Goal: Task Accomplishment & Management: Manage account settings

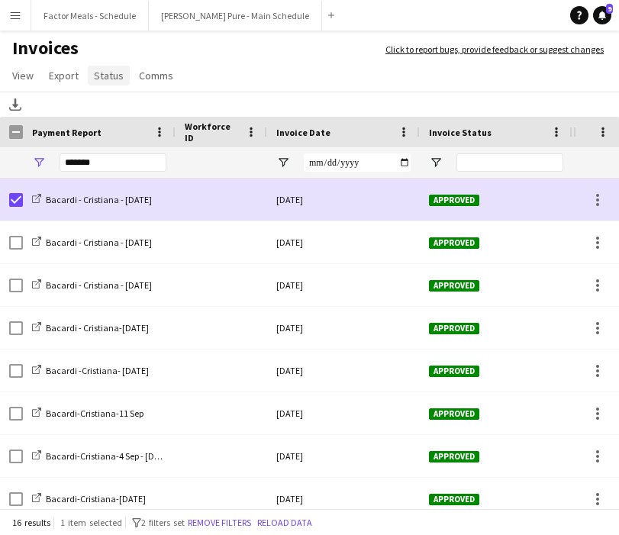
click at [105, 74] on span "Status" at bounding box center [109, 76] width 30 height 14
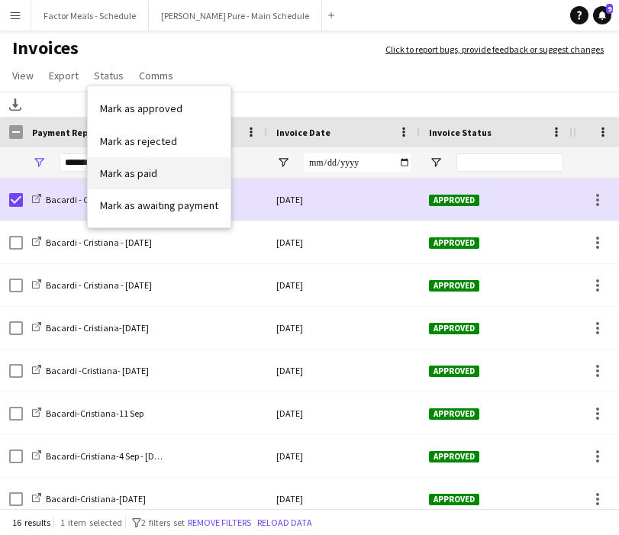
click at [114, 176] on span "Mark as paid" at bounding box center [128, 174] width 57 height 14
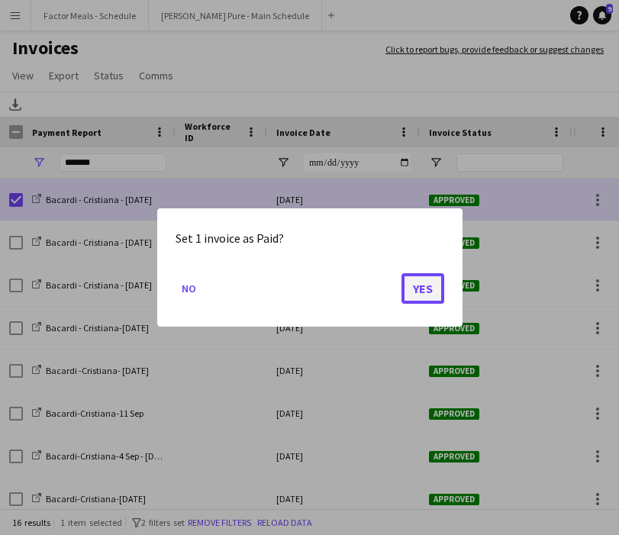
click at [422, 293] on button "Yes" at bounding box center [423, 288] width 43 height 31
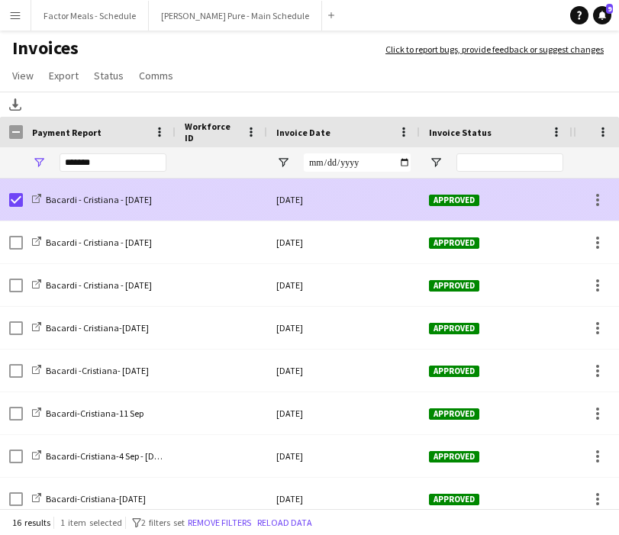
click at [23, 200] on div "Bacardi - Cristiana - [DATE]" at bounding box center [99, 200] width 153 height 42
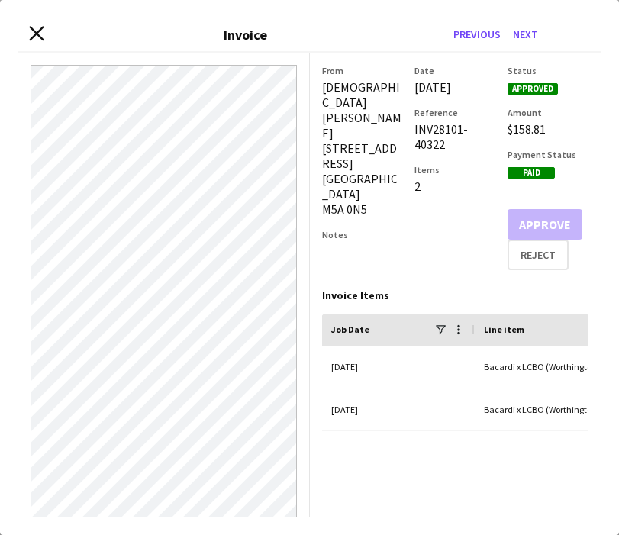
click at [36, 34] on icon at bounding box center [36, 34] width 15 height 15
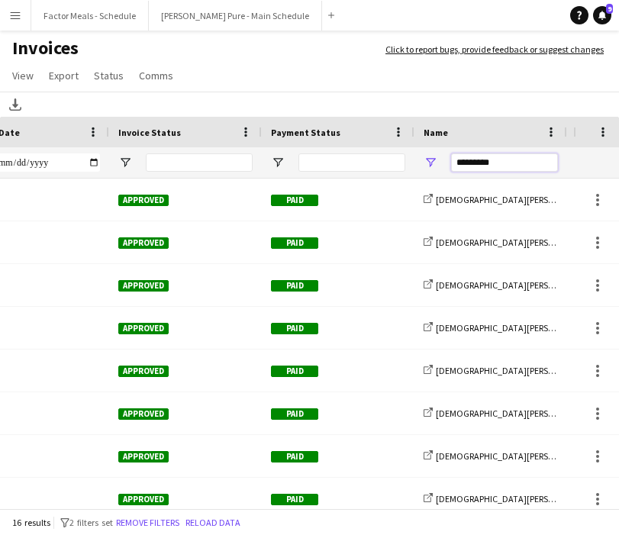
drag, startPoint x: 522, startPoint y: 163, endPoint x: 374, endPoint y: 163, distance: 147.4
click at [372, 163] on div "*********" at bounding box center [433, 162] width 1489 height 31
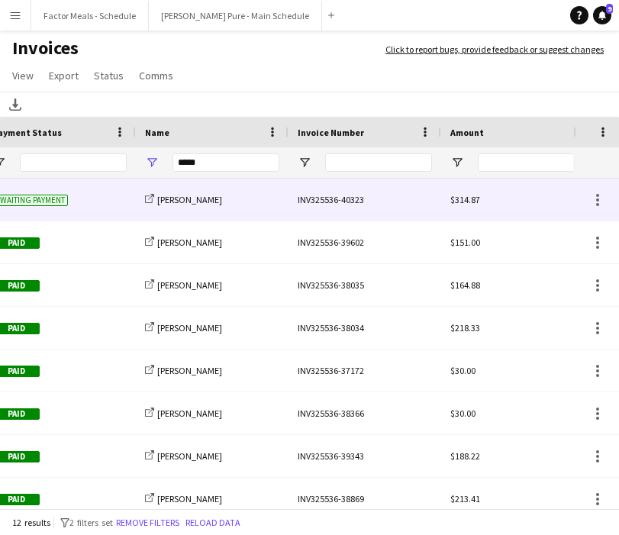
click at [331, 199] on div "INV325536-40323" at bounding box center [365, 200] width 153 height 42
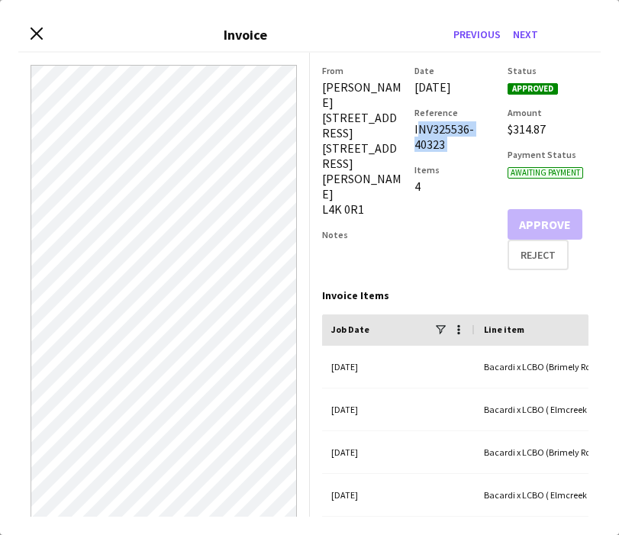
drag, startPoint x: 454, startPoint y: 167, endPoint x: 413, endPoint y: 147, distance: 45.8
click at [412, 147] on div "From [PERSON_NAME] [STREET_ADDRESS][GEOGRAPHIC_DATA][STREET_ADDRESS][PERSON_NAM…" at bounding box center [455, 167] width 267 height 205
copy div "INV325536-40323"
click at [456, 244] on div "Date [DATE] Reference INV325536-40323 Items 4" at bounding box center [455, 167] width 81 height 205
click at [36, 36] on icon "Close invoice dialog" at bounding box center [36, 34] width 15 height 15
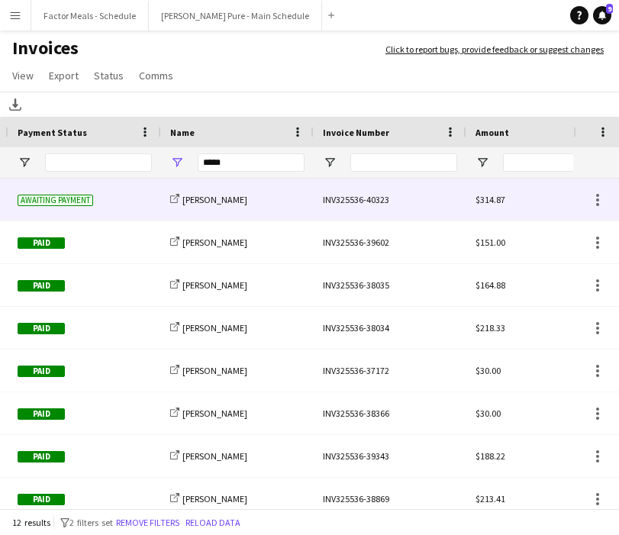
scroll to position [0, 562]
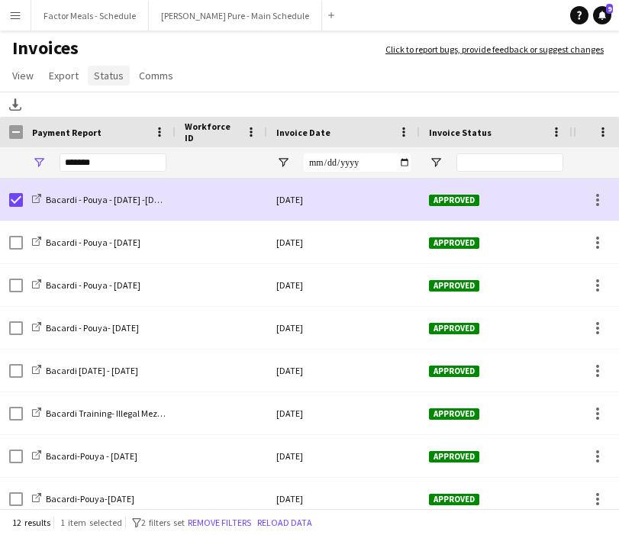
click at [94, 75] on span "Status" at bounding box center [109, 76] width 30 height 14
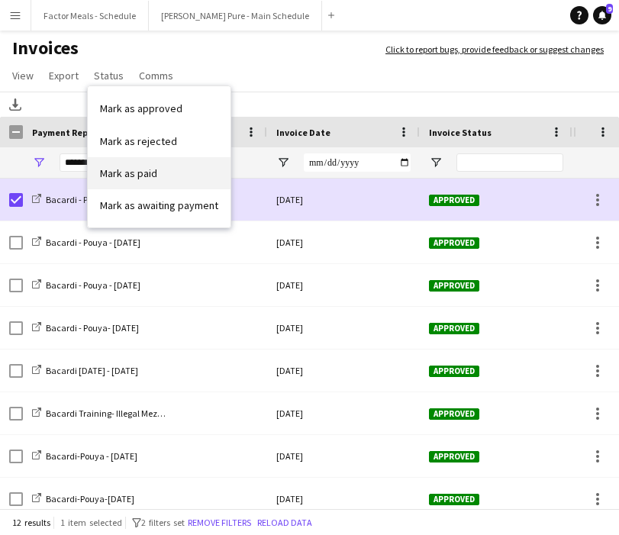
click at [129, 170] on span "Mark as paid" at bounding box center [128, 174] width 57 height 14
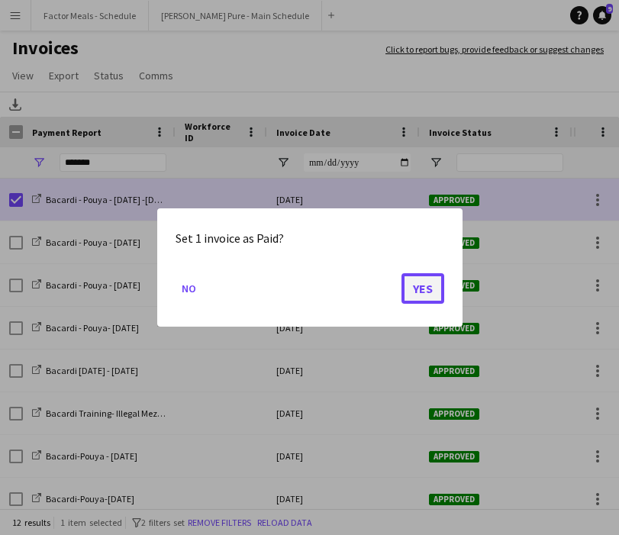
click at [412, 286] on button "Yes" at bounding box center [423, 288] width 43 height 31
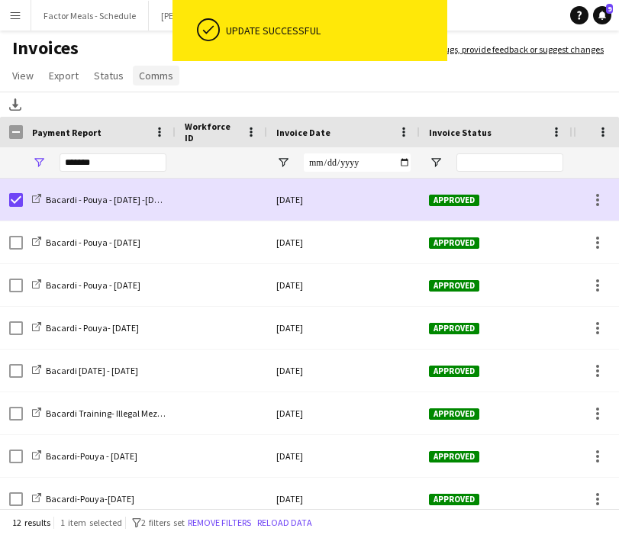
click at [157, 82] on link "Comms" at bounding box center [156, 76] width 47 height 20
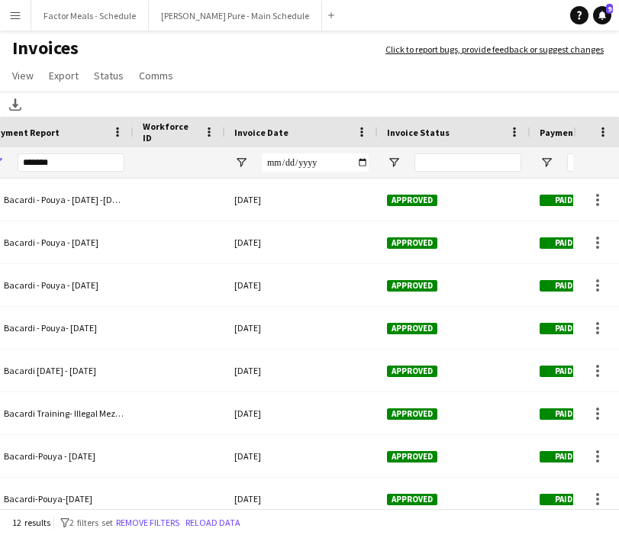
scroll to position [0, 106]
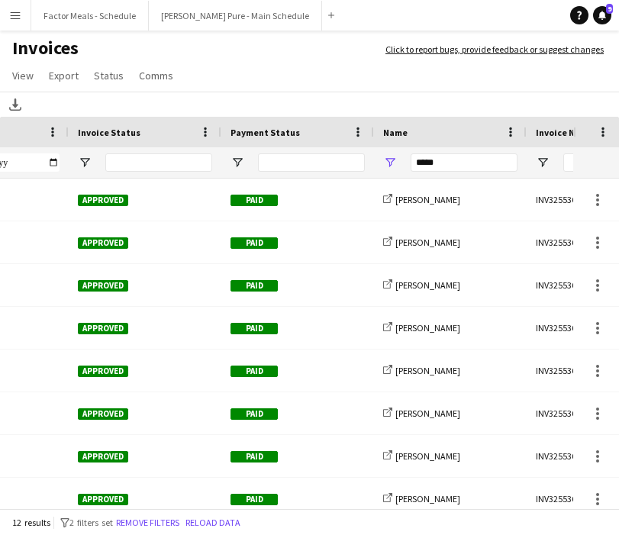
click at [437, 174] on div "*****" at bounding box center [464, 162] width 107 height 31
click at [444, 167] on input "*****" at bounding box center [464, 163] width 107 height 18
type input "*****"
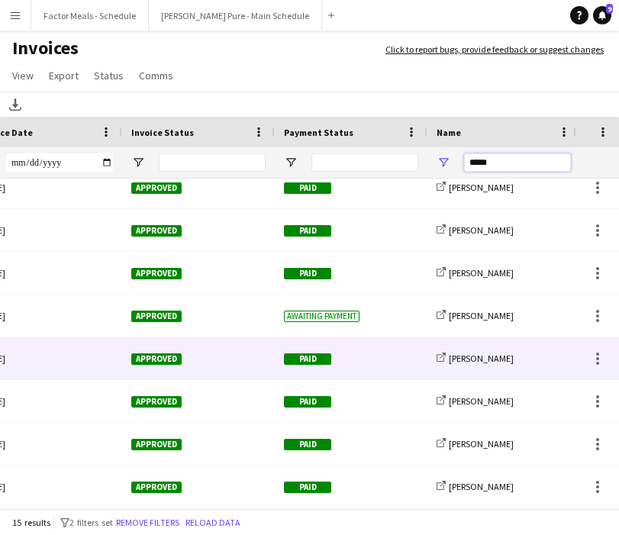
scroll to position [0, 255]
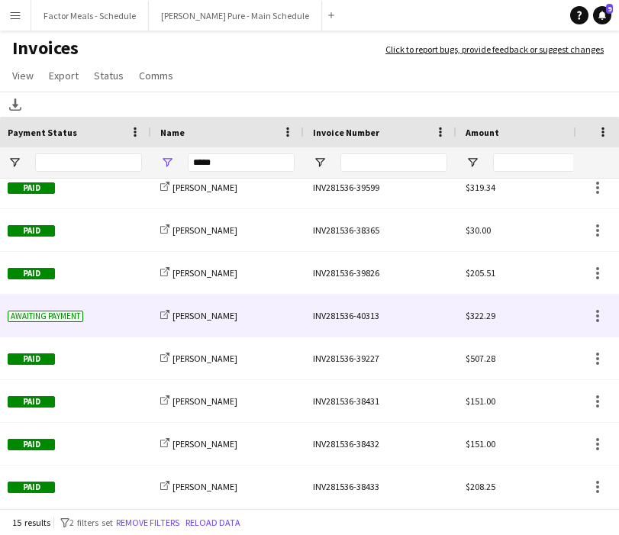
click at [366, 316] on div "INV281536-40313" at bounding box center [380, 316] width 153 height 42
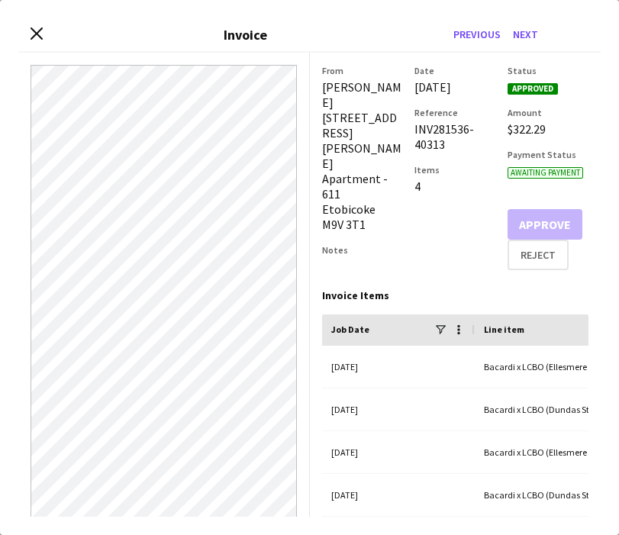
click at [454, 168] on div "Date [DATE] Reference INV281536-40313 Items 4" at bounding box center [455, 167] width 81 height 205
drag, startPoint x: 448, startPoint y: 160, endPoint x: 411, endPoint y: 141, distance: 41.0
click at [411, 142] on div "From [PERSON_NAME] [STREET_ADDRESS][PERSON_NAME] Notes Date [DATE] Reference IN…" at bounding box center [455, 167] width 267 height 205
copy div "INV281536-40313"
click at [36, 37] on icon "Close invoice dialog" at bounding box center [36, 34] width 15 height 15
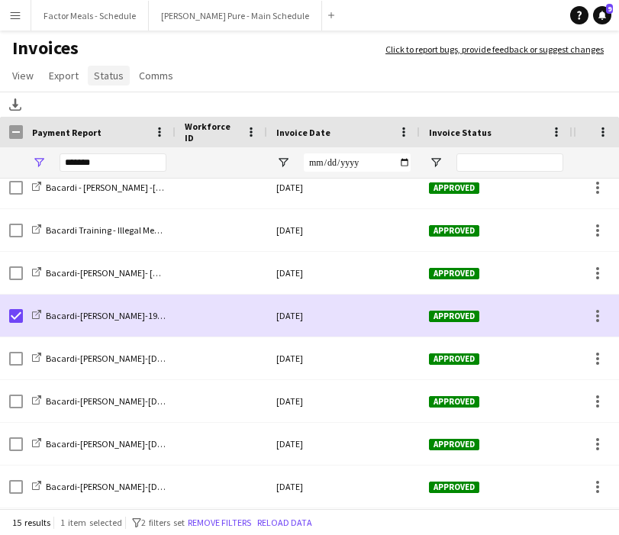
click at [107, 73] on span "Status" at bounding box center [109, 76] width 30 height 14
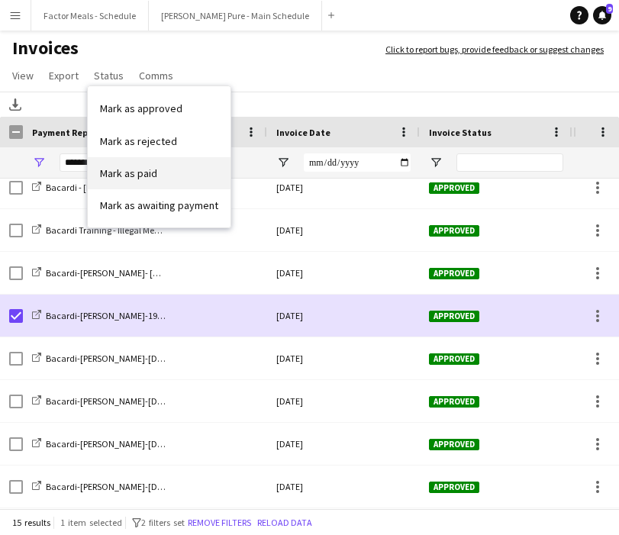
click at [116, 179] on span "Mark as paid" at bounding box center [128, 174] width 57 height 14
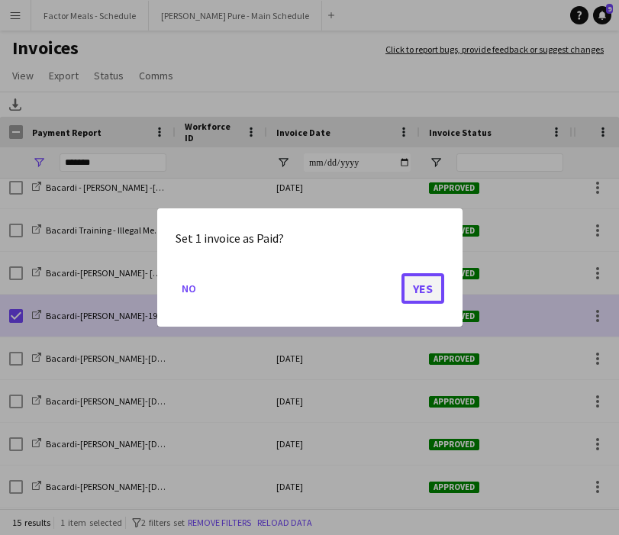
click at [416, 302] on button "Yes" at bounding box center [423, 288] width 43 height 31
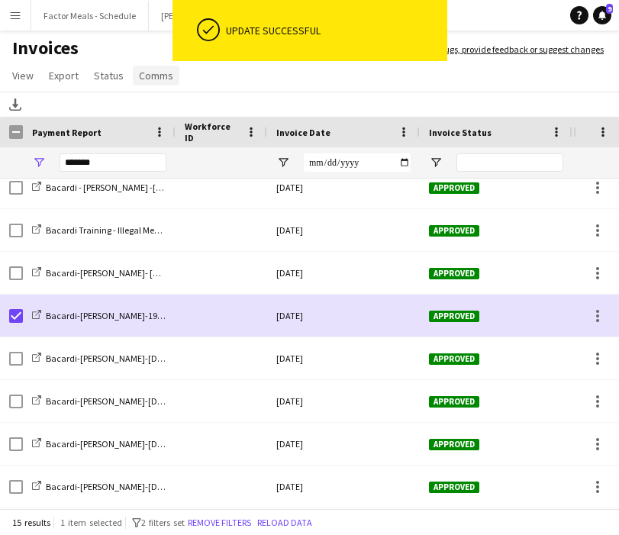
click at [149, 73] on span "Comms" at bounding box center [156, 76] width 34 height 14
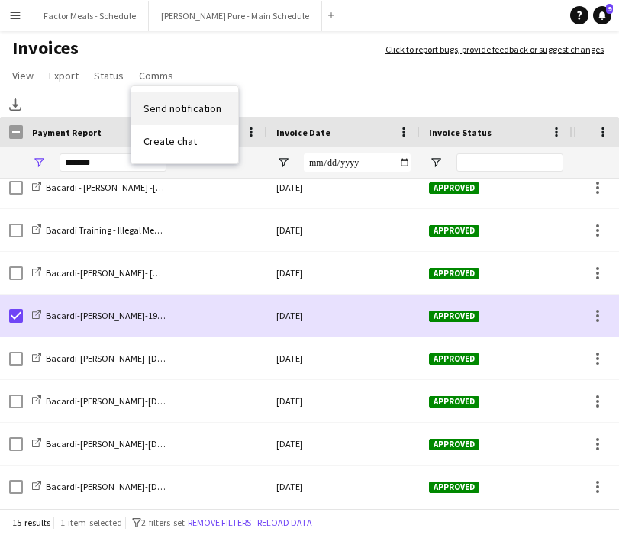
click at [164, 105] on span "Send notification" at bounding box center [183, 109] width 78 height 14
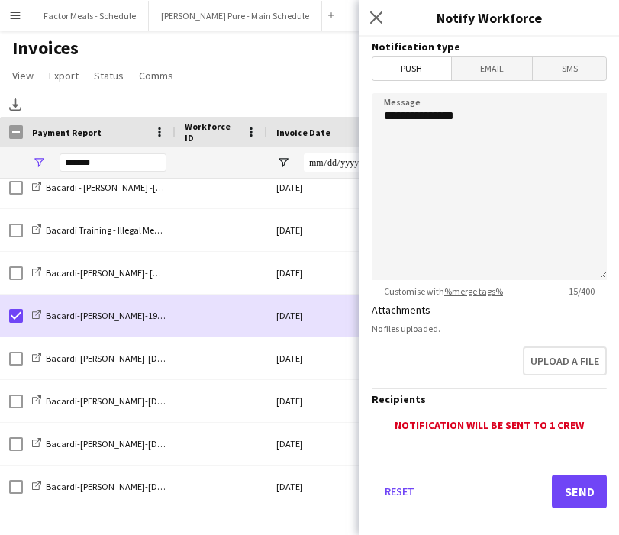
click at [563, 73] on span "SMS" at bounding box center [569, 68] width 73 height 23
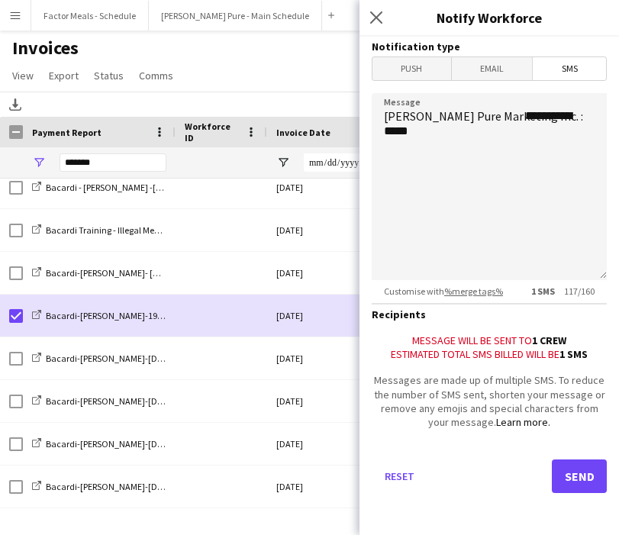
click at [486, 73] on span "Email" at bounding box center [492, 68] width 81 height 23
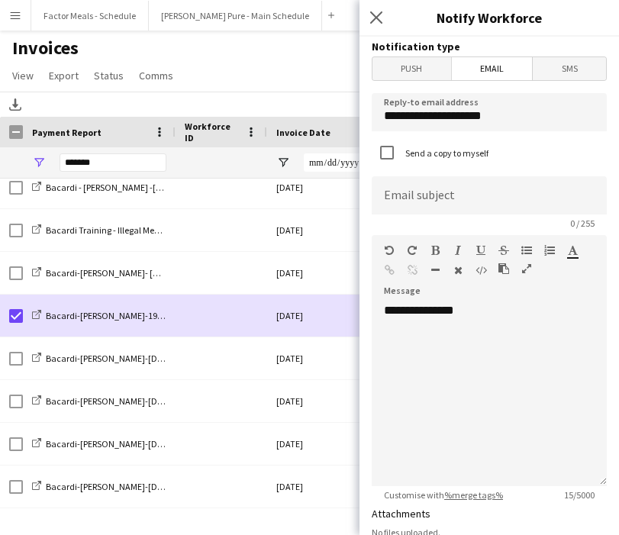
click at [432, 66] on span "Push" at bounding box center [412, 68] width 79 height 23
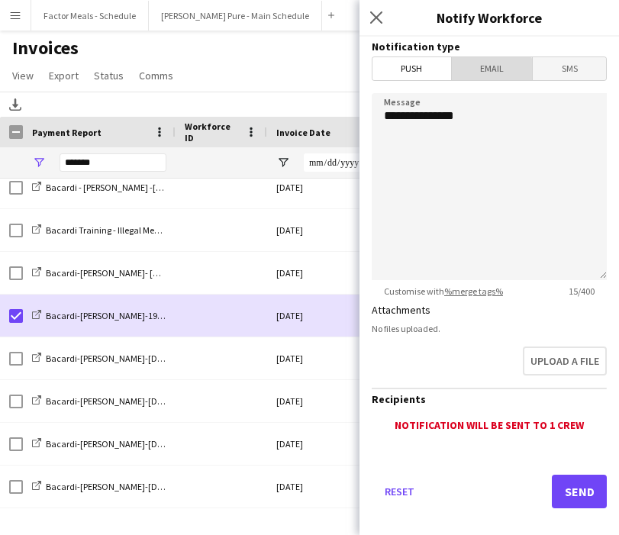
click at [480, 75] on span "Email" at bounding box center [492, 68] width 81 height 23
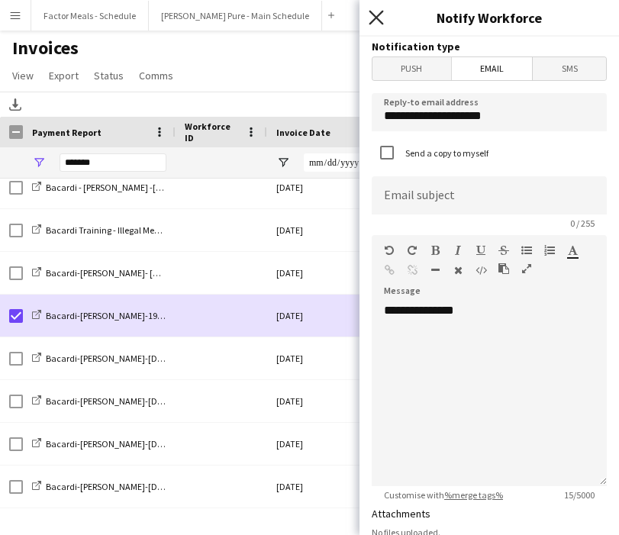
click at [378, 21] on icon at bounding box center [376, 17] width 15 height 15
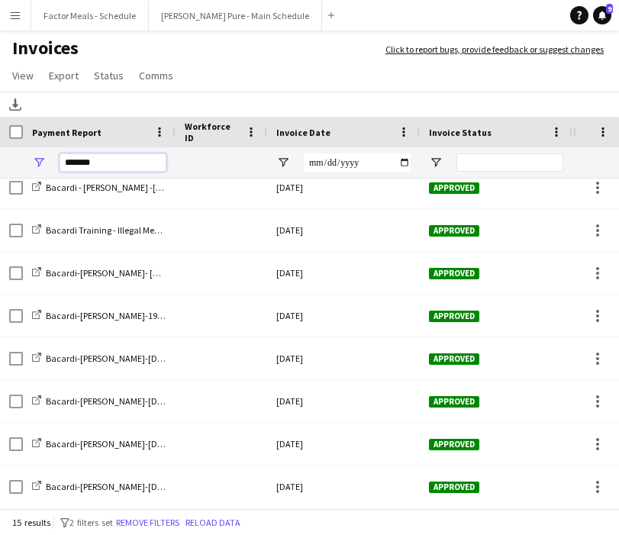
drag, startPoint x: 102, startPoint y: 164, endPoint x: 34, endPoint y: 163, distance: 68.0
click at [32, 163] on div "*******" at bounding box center [99, 162] width 153 height 31
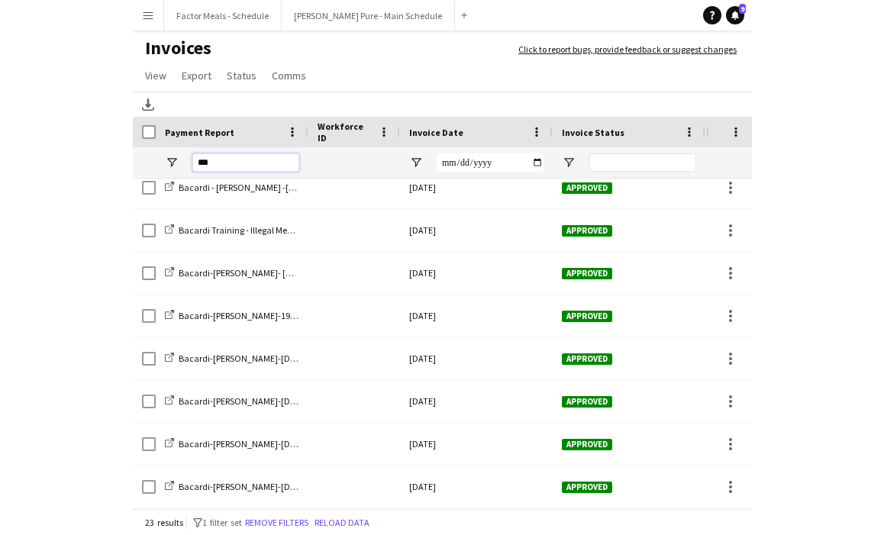
scroll to position [0, 0]
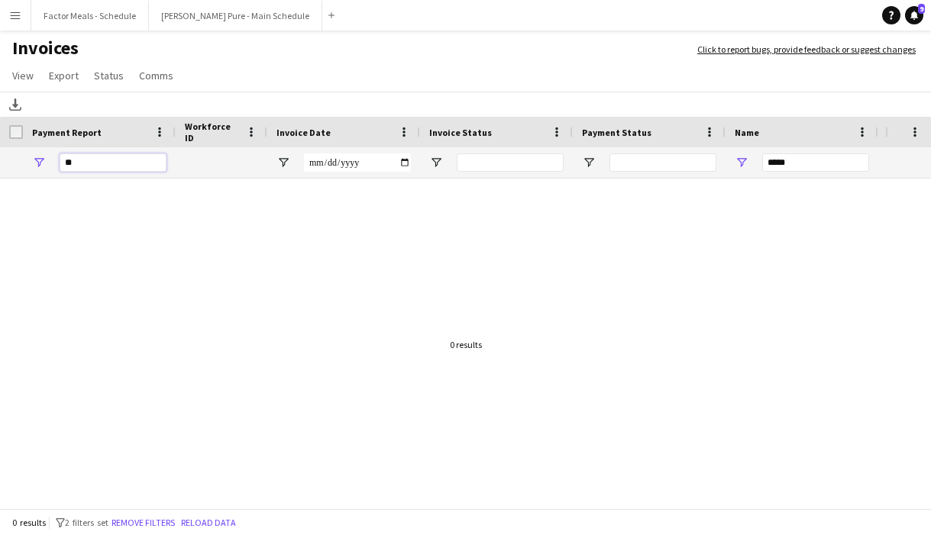
type input "*"
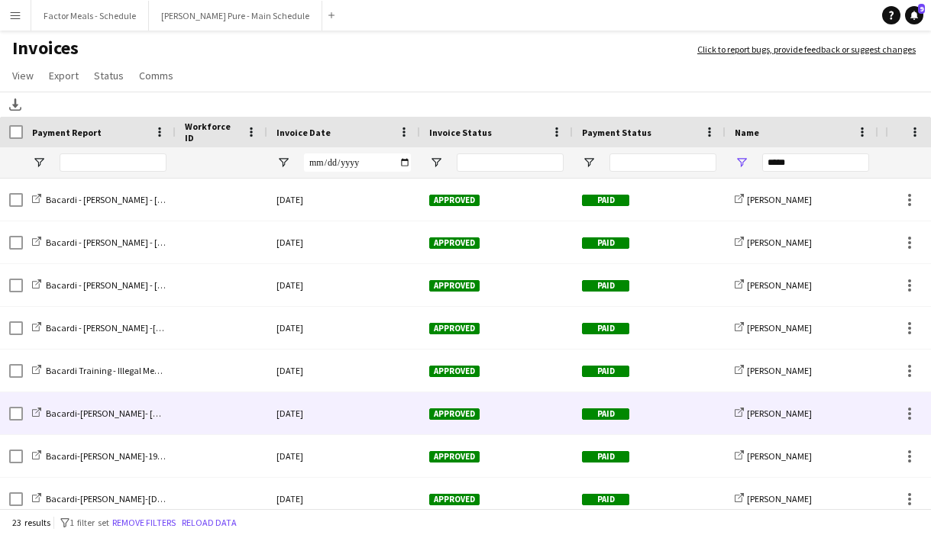
click at [173, 411] on div "Bacardi-[PERSON_NAME]- [DATE]" at bounding box center [99, 414] width 153 height 42
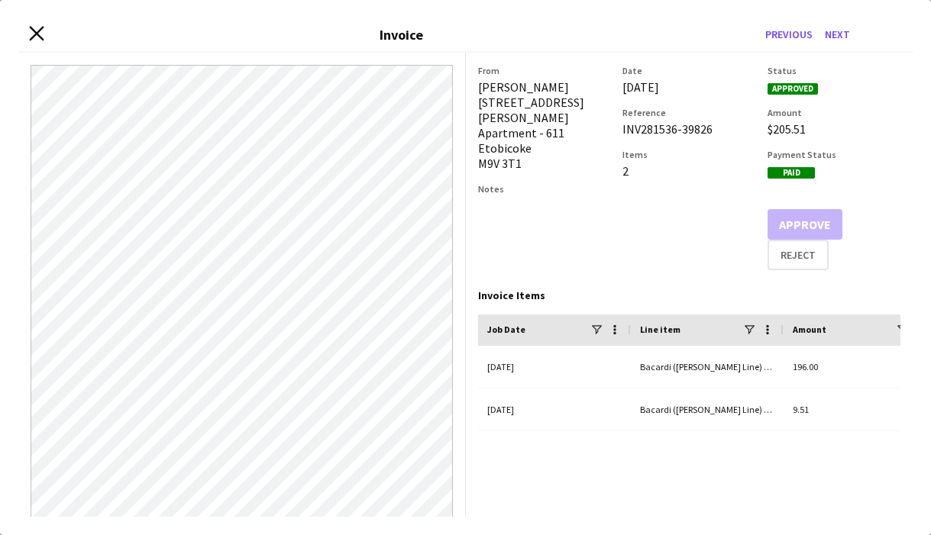
click at [36, 36] on icon "Close invoice dialog" at bounding box center [36, 34] width 15 height 15
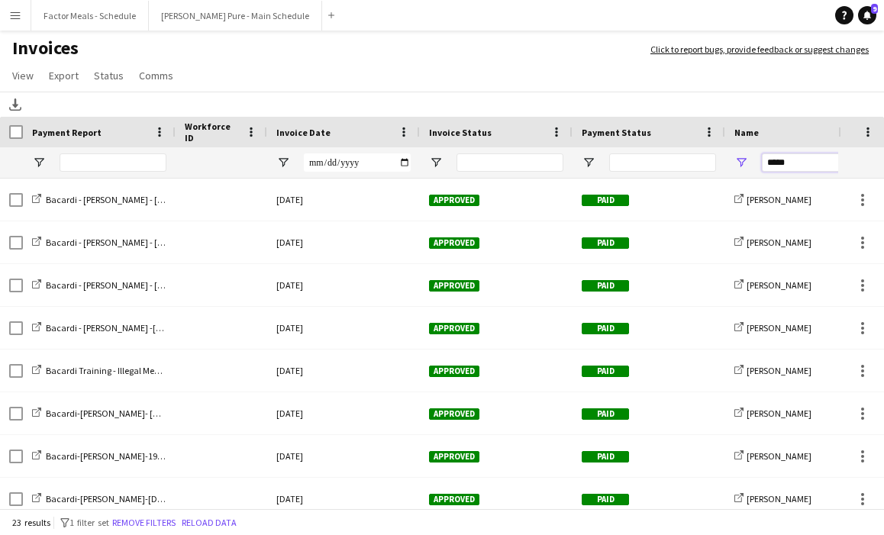
click at [801, 160] on input "*****" at bounding box center [815, 163] width 107 height 18
drag, startPoint x: 801, startPoint y: 160, endPoint x: 703, endPoint y: 158, distance: 97.8
click at [702, 158] on div at bounding box center [744, 162] width 1489 height 31
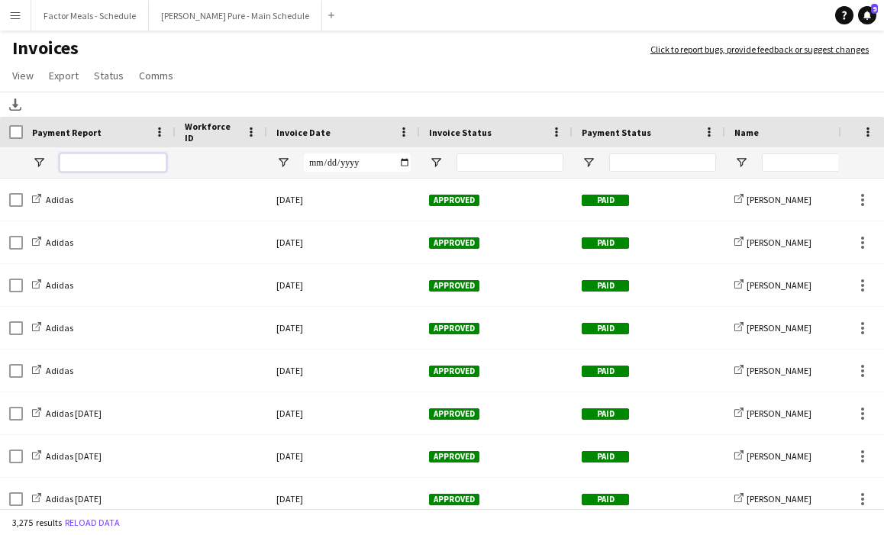
click at [88, 166] on input "Payment Report Filter Input" at bounding box center [113, 163] width 107 height 18
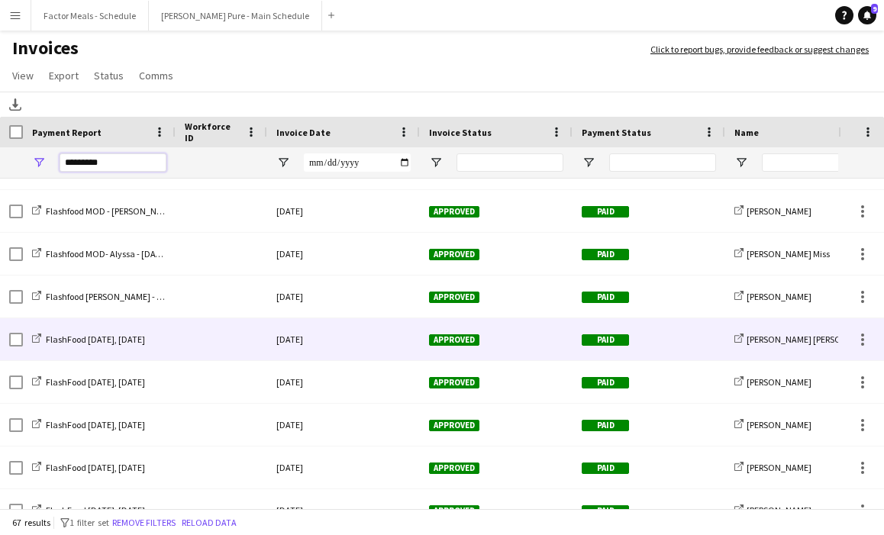
scroll to position [1650, 0]
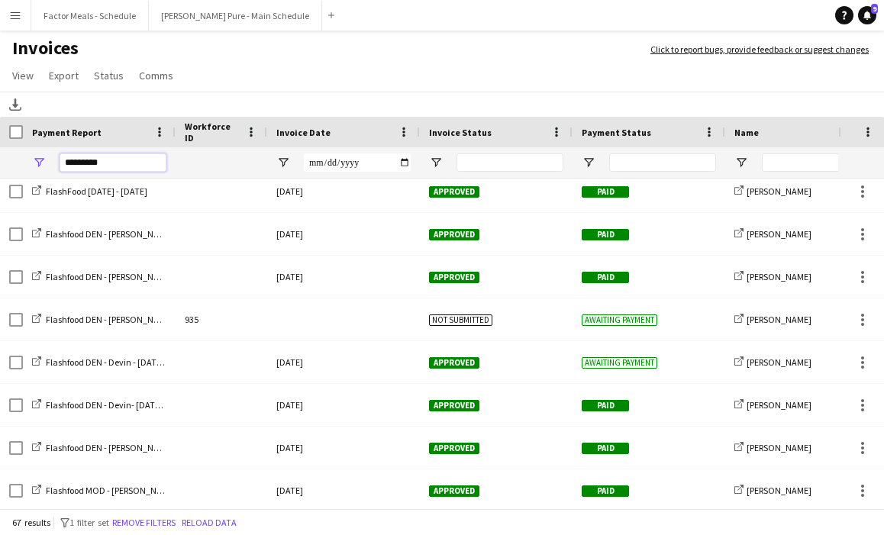
type input "*********"
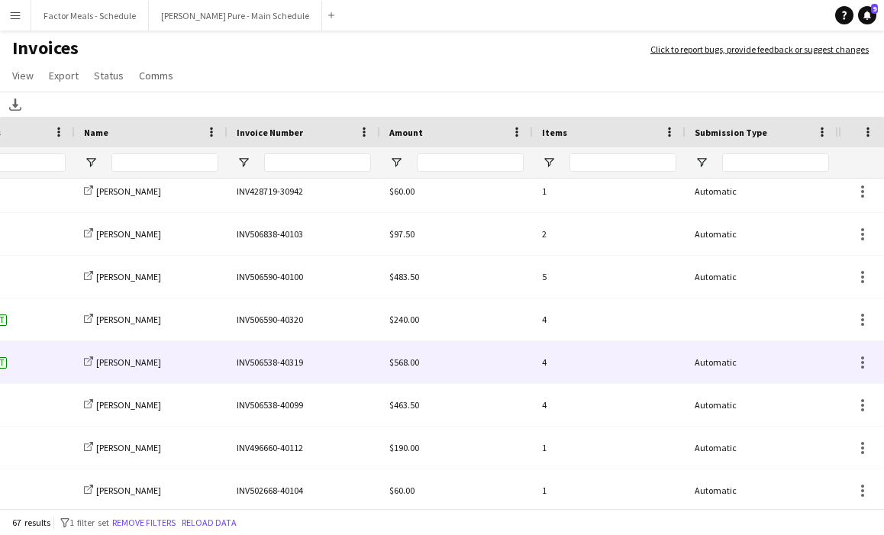
scroll to position [0, 577]
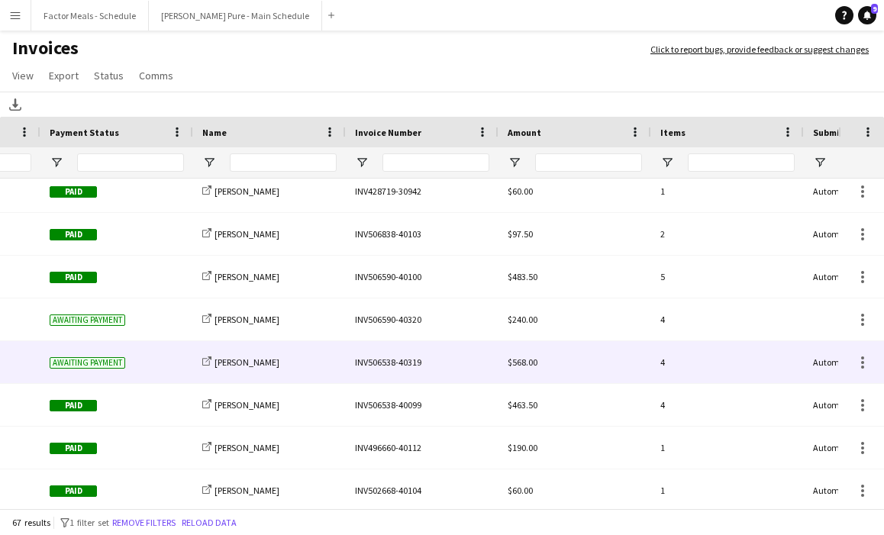
click at [398, 360] on div "INV506538-40319" at bounding box center [422, 362] width 153 height 42
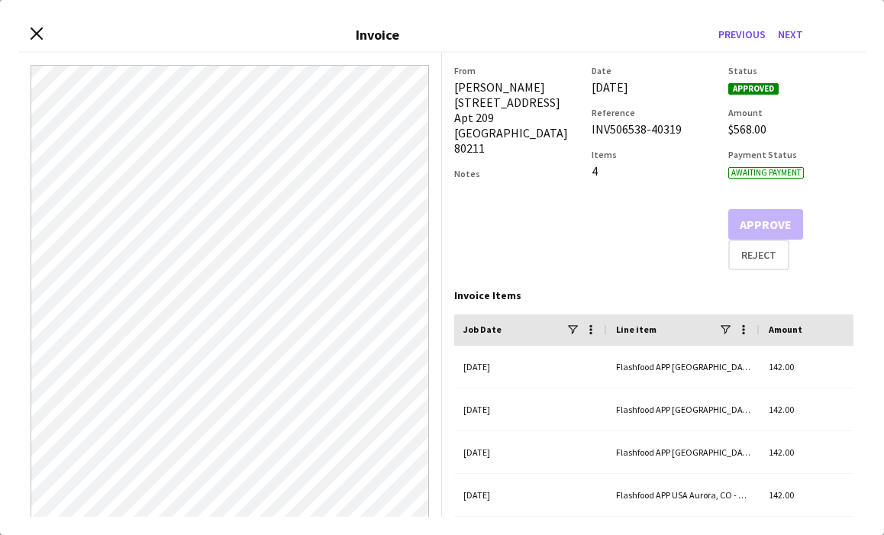
drag, startPoint x: 678, startPoint y: 130, endPoint x: 587, endPoint y: 127, distance: 90.9
click at [588, 130] on div "From [PERSON_NAME] [STREET_ADDRESS] Notes Date [DATE] Reference INV506538-40319…" at bounding box center [653, 167] width 399 height 205
copy div "INV506538-40319"
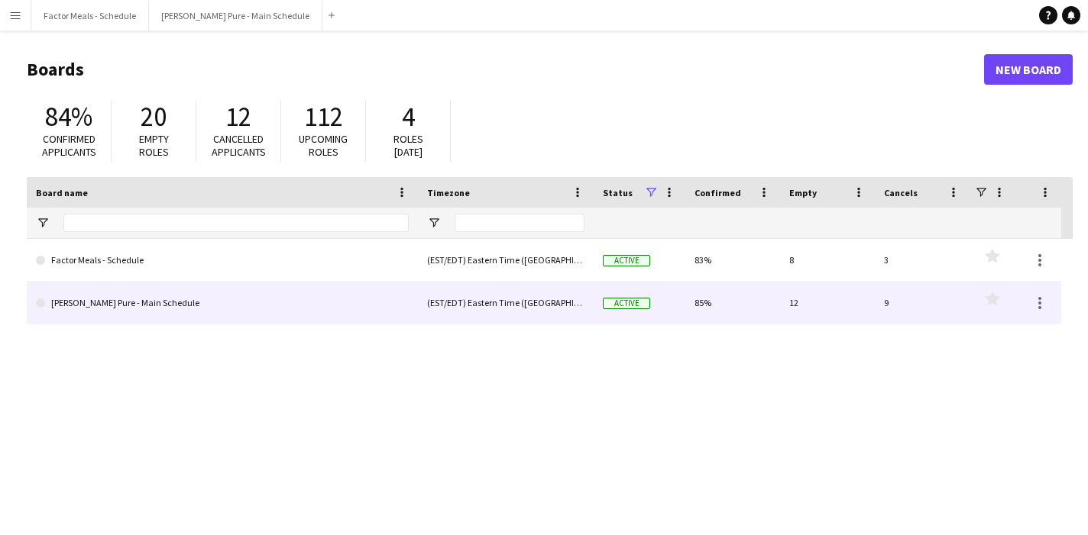
click at [192, 312] on link "[PERSON_NAME] Pure - Main Schedule" at bounding box center [222, 303] width 373 height 43
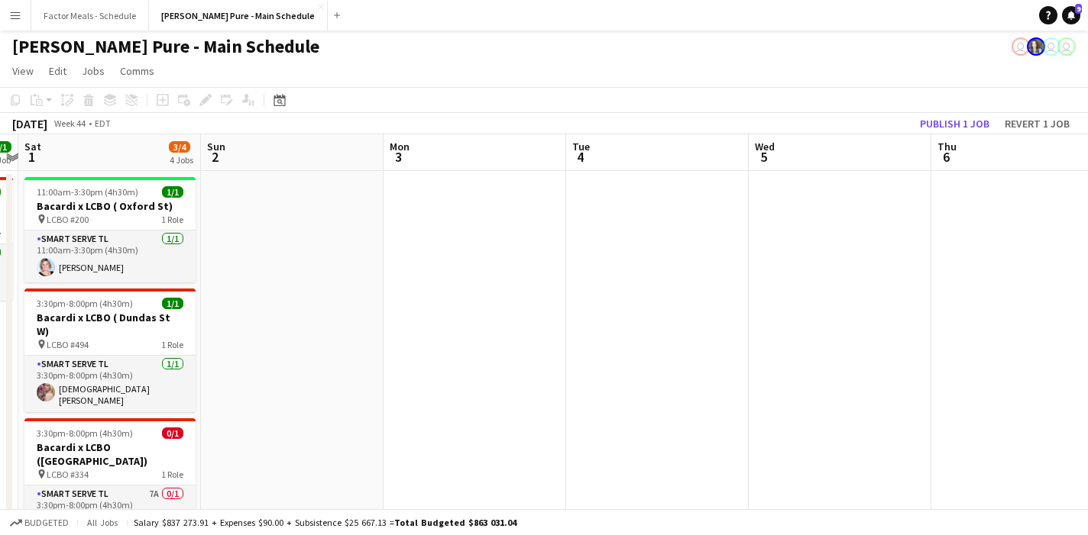
scroll to position [0, 344]
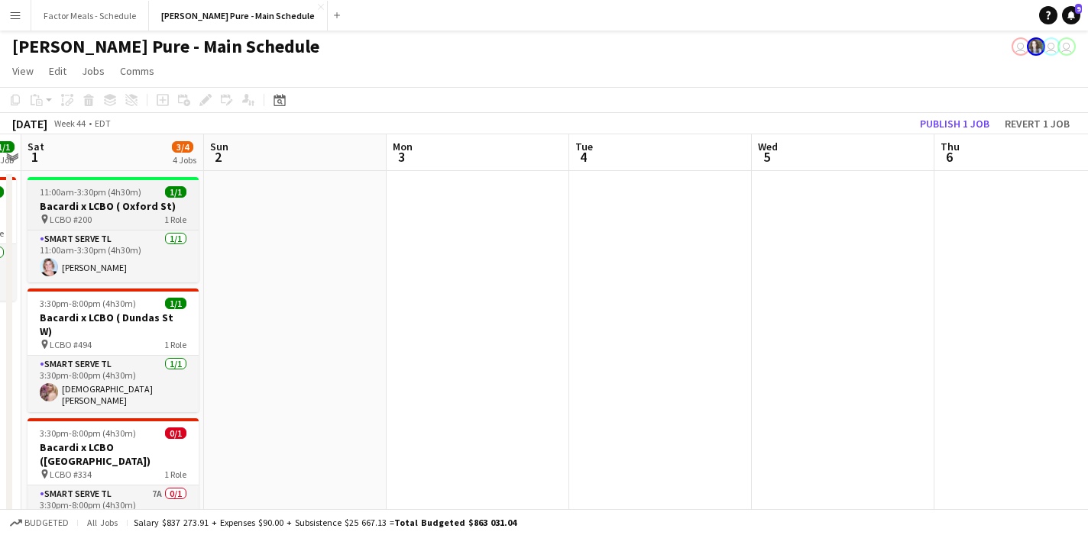
click at [100, 196] on span "11:00am-3:30pm (4h30m)" at bounding box center [91, 191] width 102 height 11
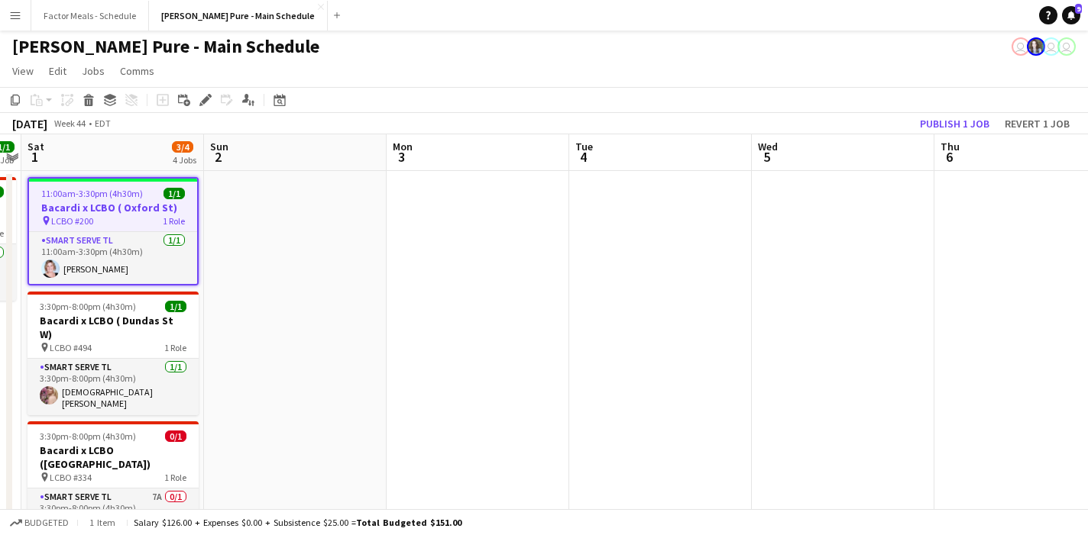
click at [204, 101] on icon at bounding box center [205, 100] width 8 height 8
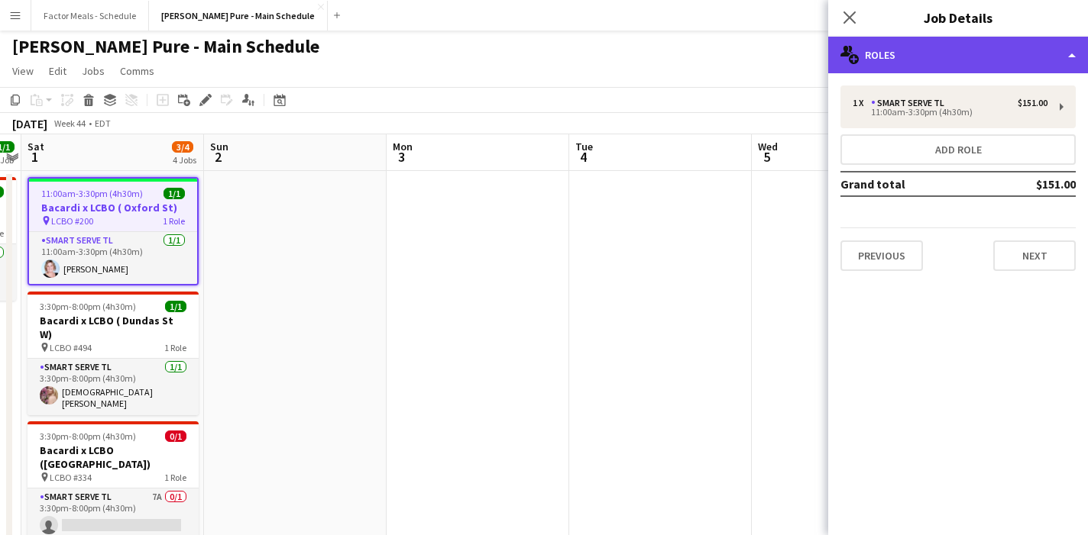
click at [855, 53] on icon "multiple-users-add" at bounding box center [849, 55] width 18 height 18
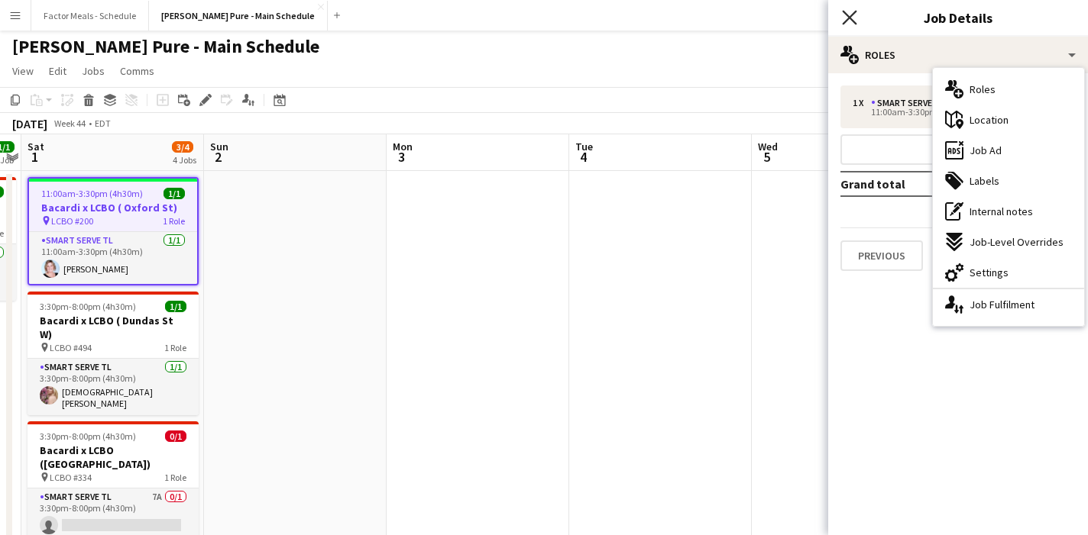
click at [847, 21] on icon "Close pop-in" at bounding box center [849, 17] width 15 height 15
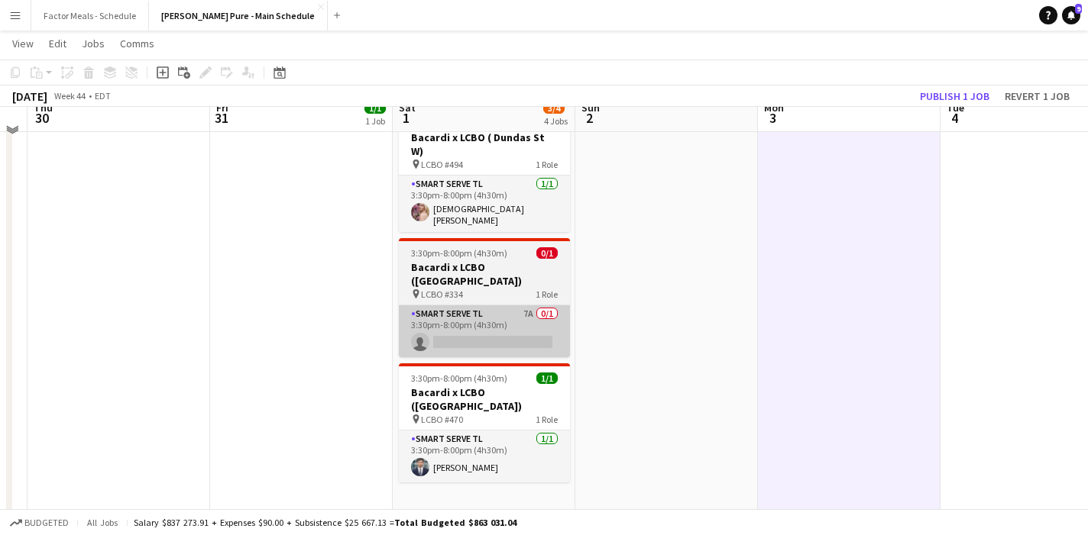
scroll to position [169, 0]
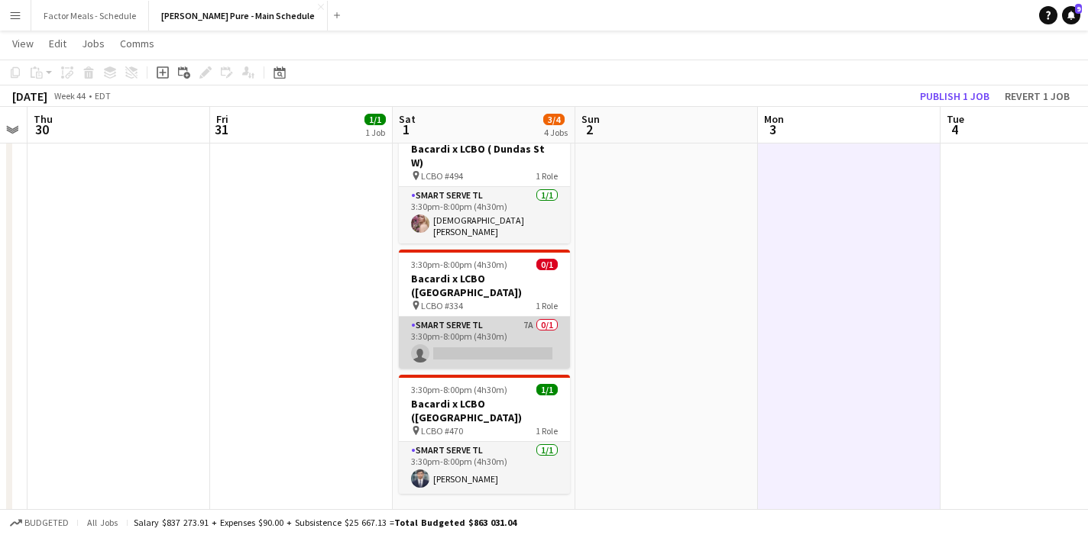
click at [444, 317] on app-card-role "Smart Serve TL 7A 0/1 3:30pm-8:00pm (4h30m) single-neutral-actions" at bounding box center [484, 343] width 171 height 52
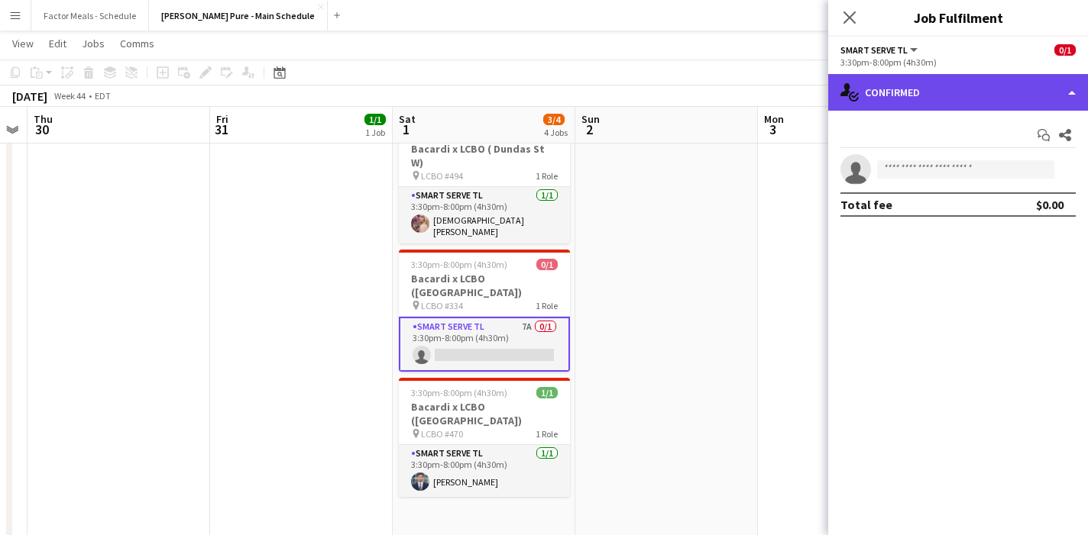
click at [959, 92] on div "single-neutral-actions-check-2 Confirmed" at bounding box center [958, 92] width 260 height 37
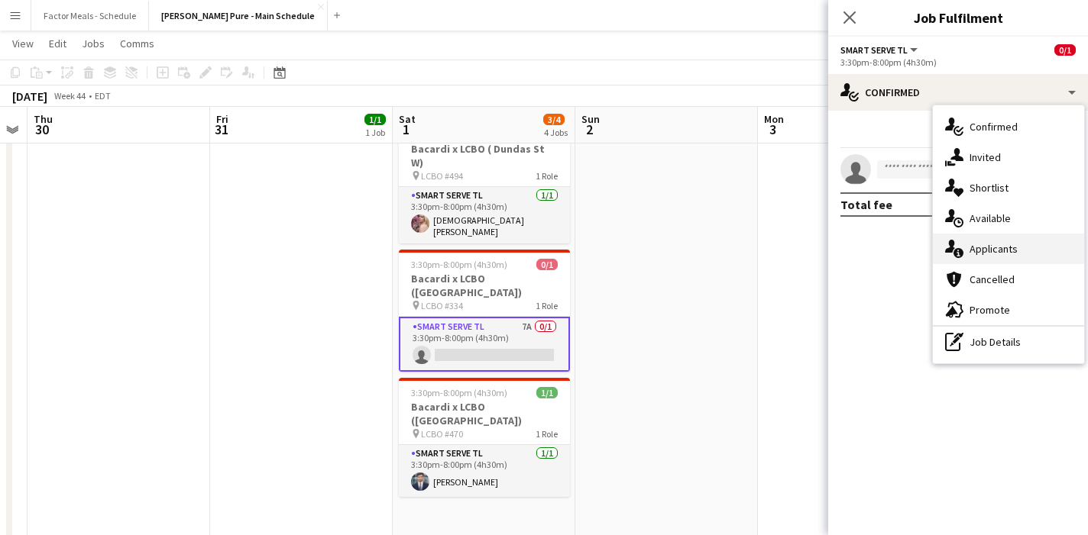
click at [981, 251] on span "Applicants" at bounding box center [993, 249] width 48 height 14
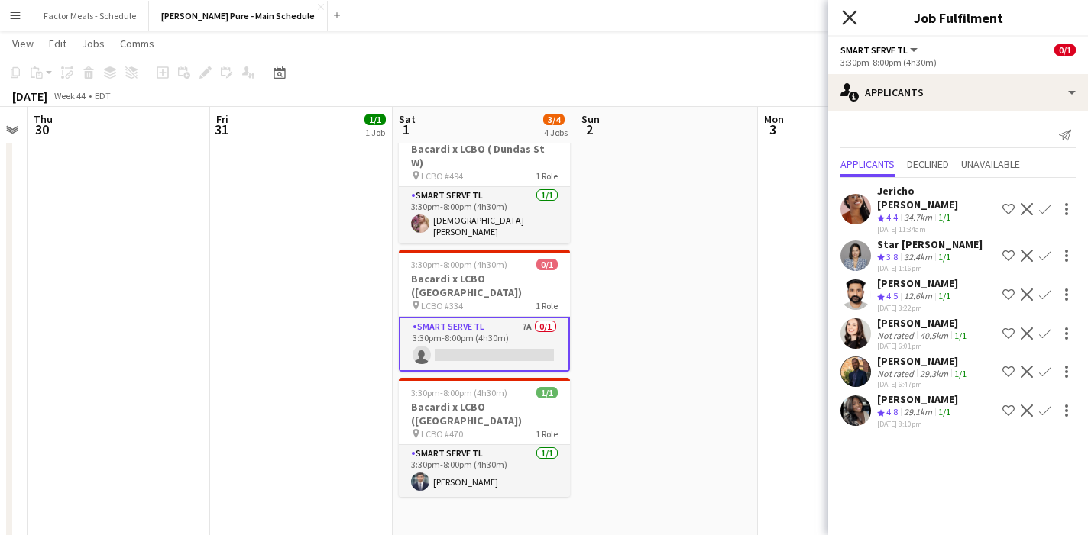
click at [847, 20] on icon at bounding box center [849, 17] width 15 height 15
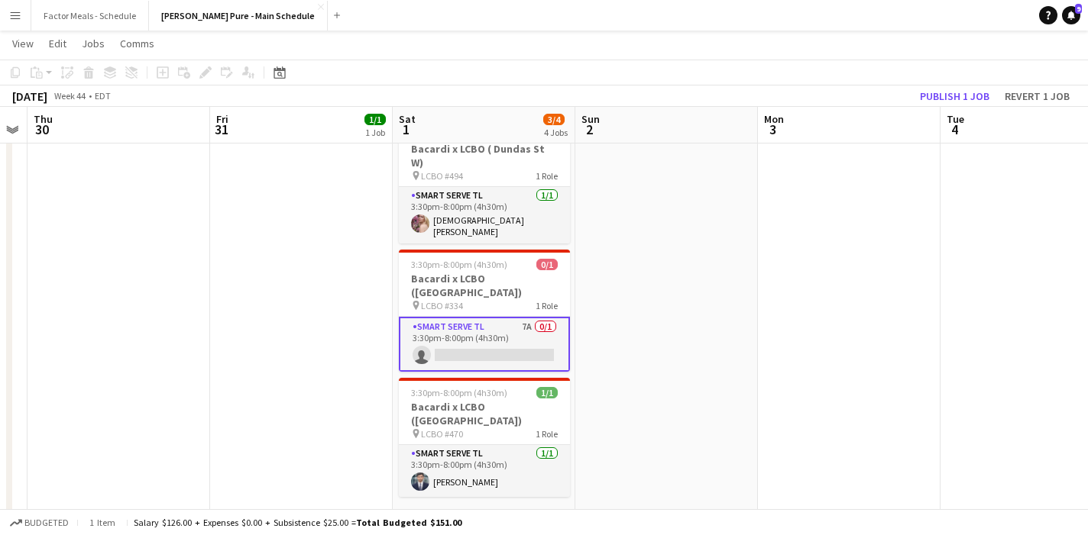
click at [724, 281] on app-date-cell at bounding box center [666, 378] width 183 height 753
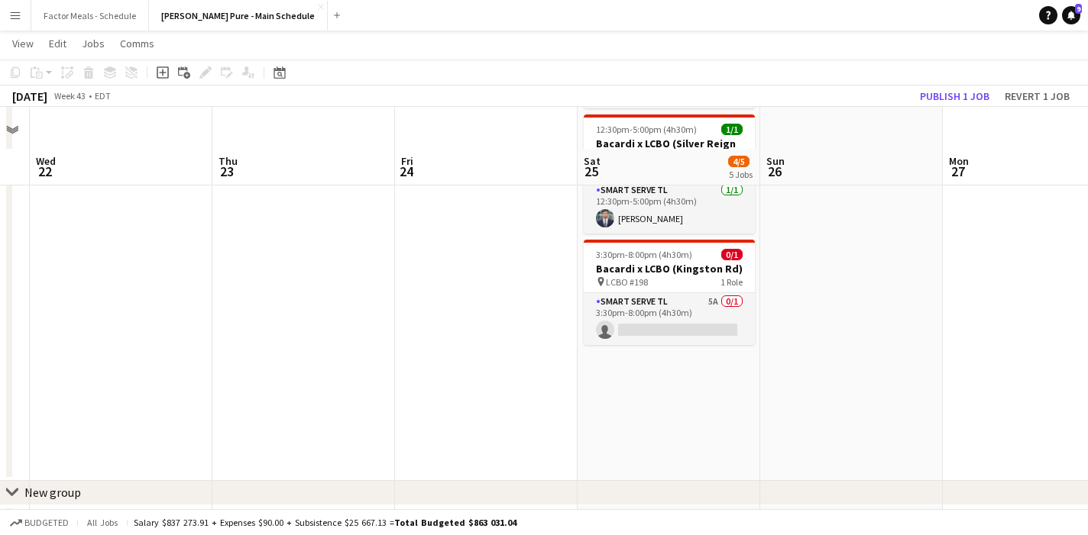
scroll to position [418, 0]
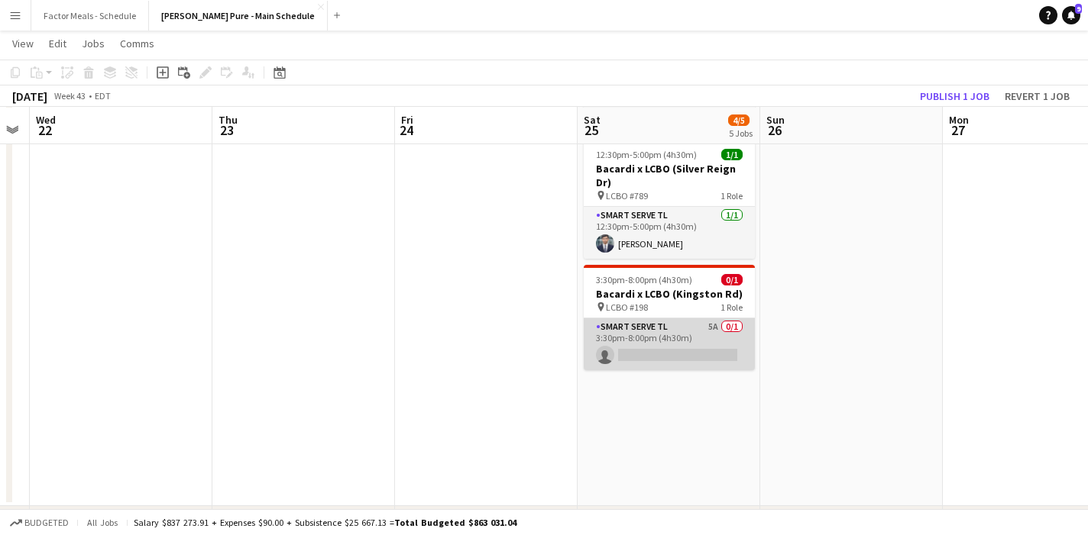
click at [677, 318] on app-card-role "Smart Serve TL 5A 0/1 3:30pm-8:00pm (4h30m) single-neutral-actions" at bounding box center [669, 344] width 171 height 52
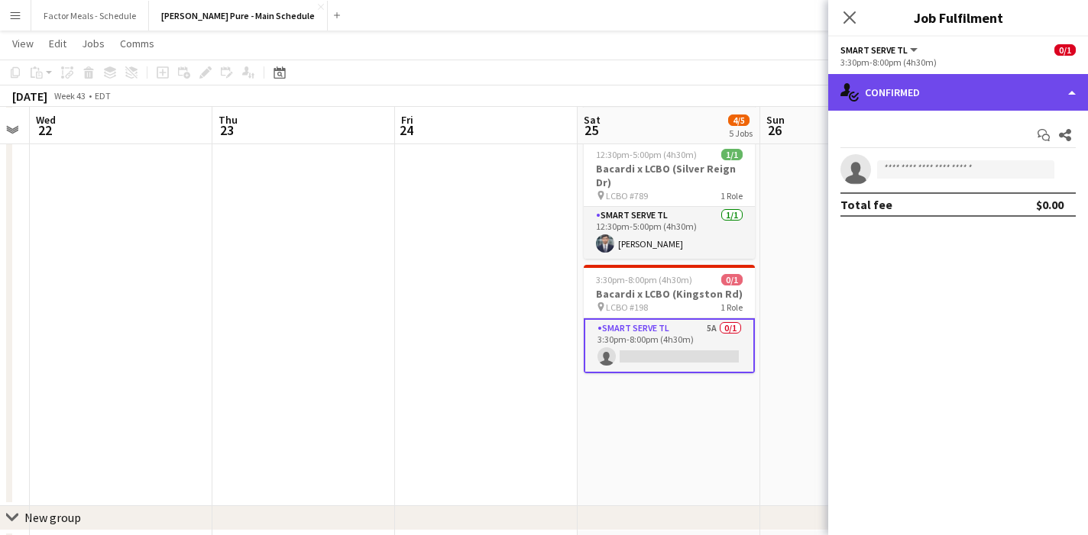
click at [1002, 92] on div "single-neutral-actions-check-2 Confirmed" at bounding box center [958, 92] width 260 height 37
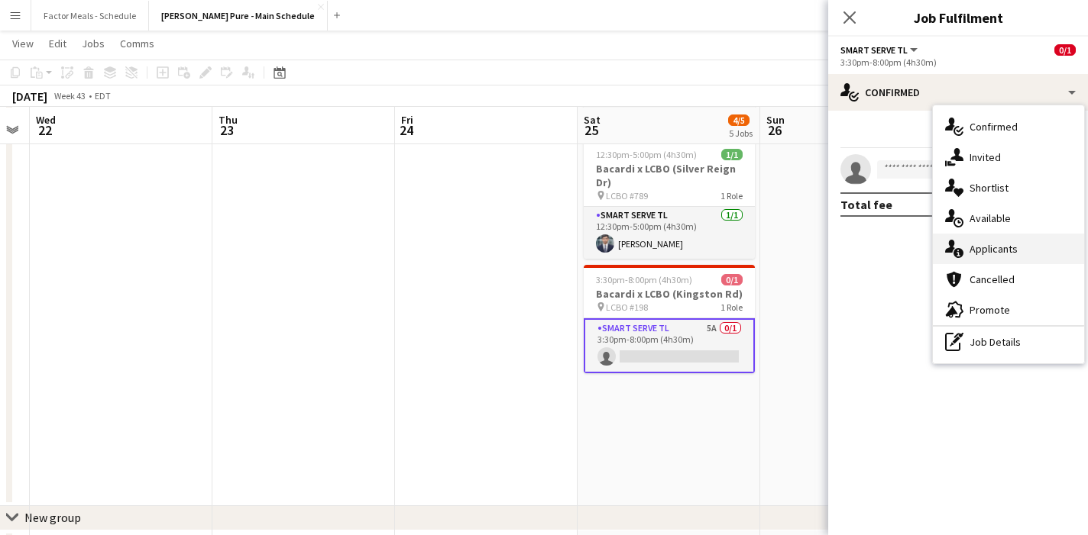
click at [1002, 249] on span "Applicants" at bounding box center [993, 249] width 48 height 14
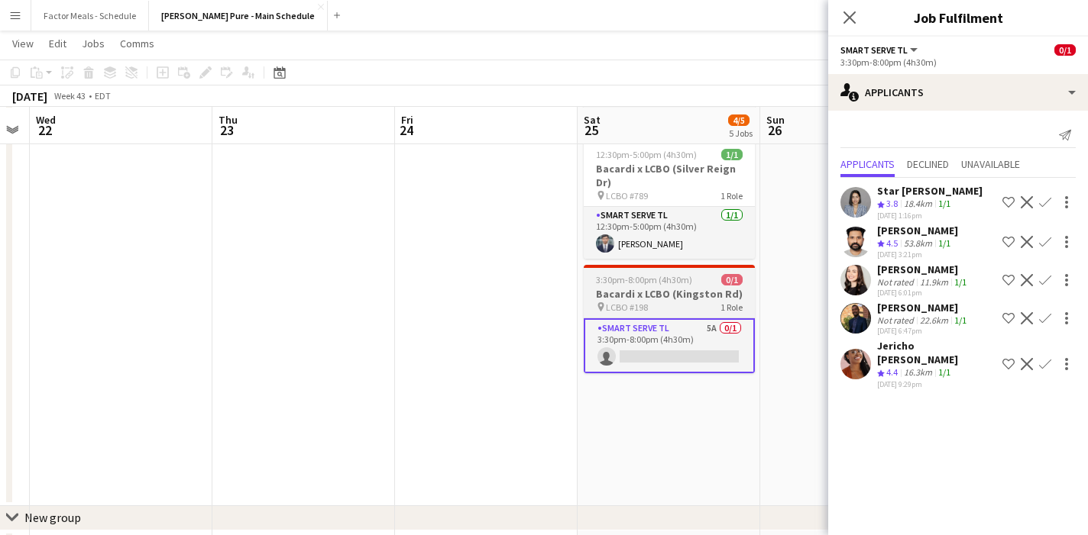
click at [679, 274] on span "3:30pm-8:00pm (4h30m)" at bounding box center [644, 279] width 96 height 11
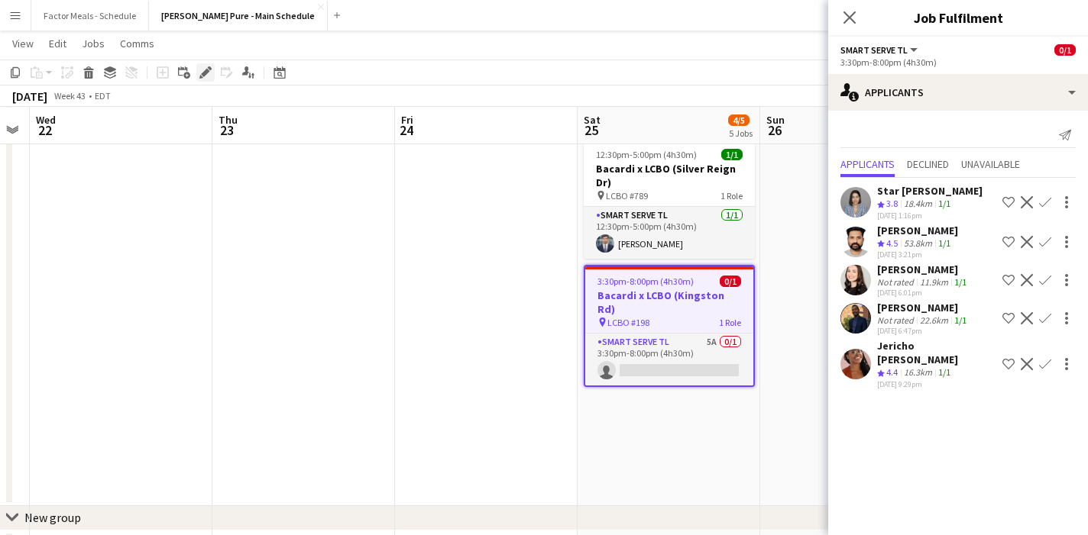
click at [200, 74] on icon "Edit" at bounding box center [205, 72] width 12 height 12
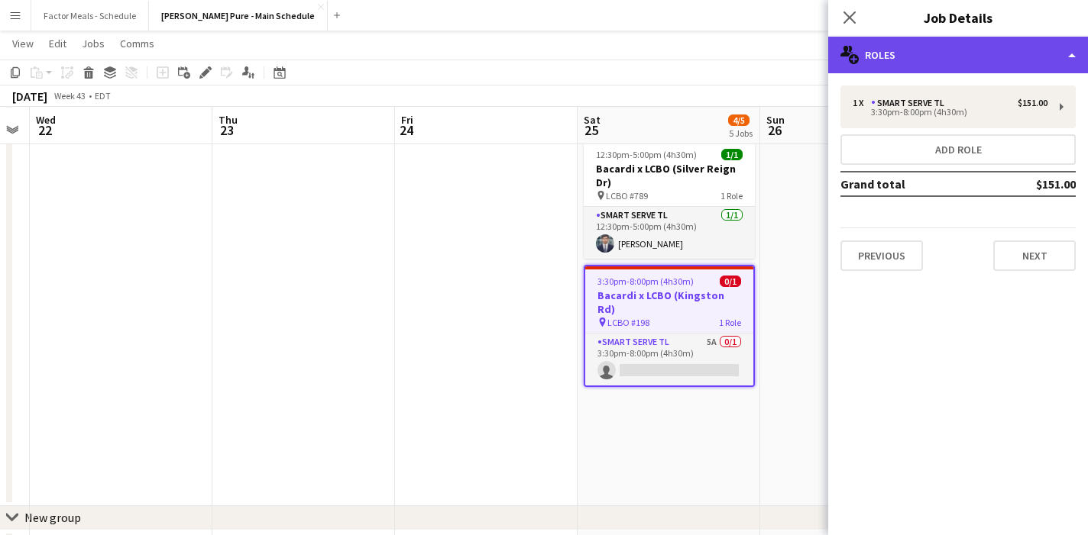
click at [888, 50] on div "multiple-users-add Roles" at bounding box center [958, 55] width 260 height 37
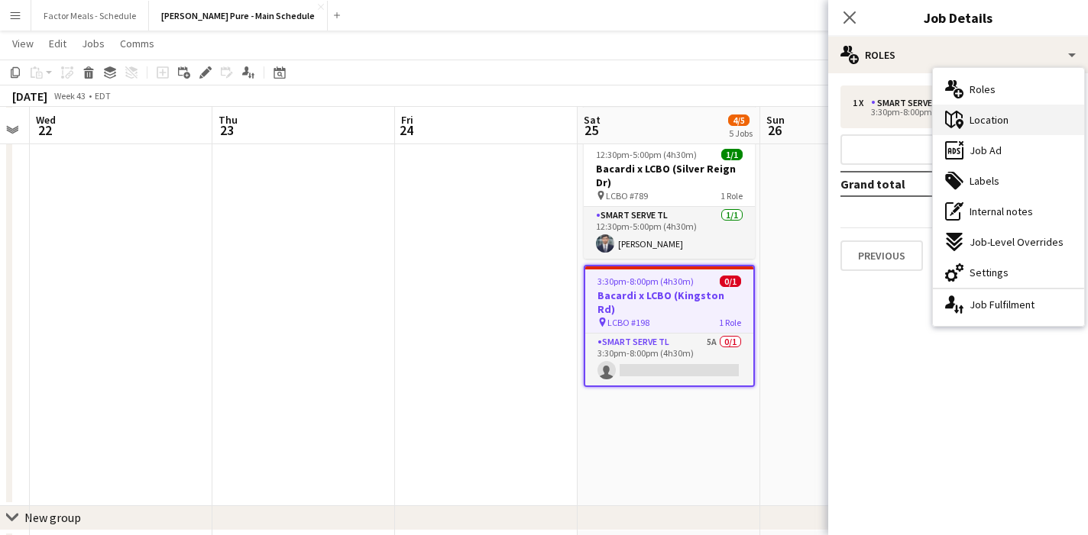
click at [1017, 131] on div "maps-pin-1 Location" at bounding box center [1008, 120] width 151 height 31
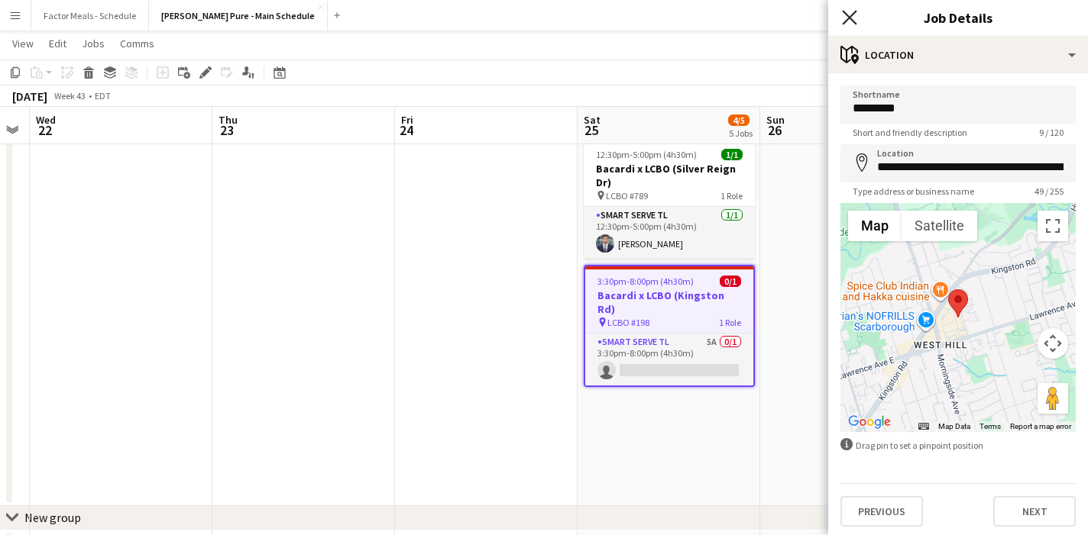
click at [849, 23] on icon "Close pop-in" at bounding box center [849, 17] width 15 height 15
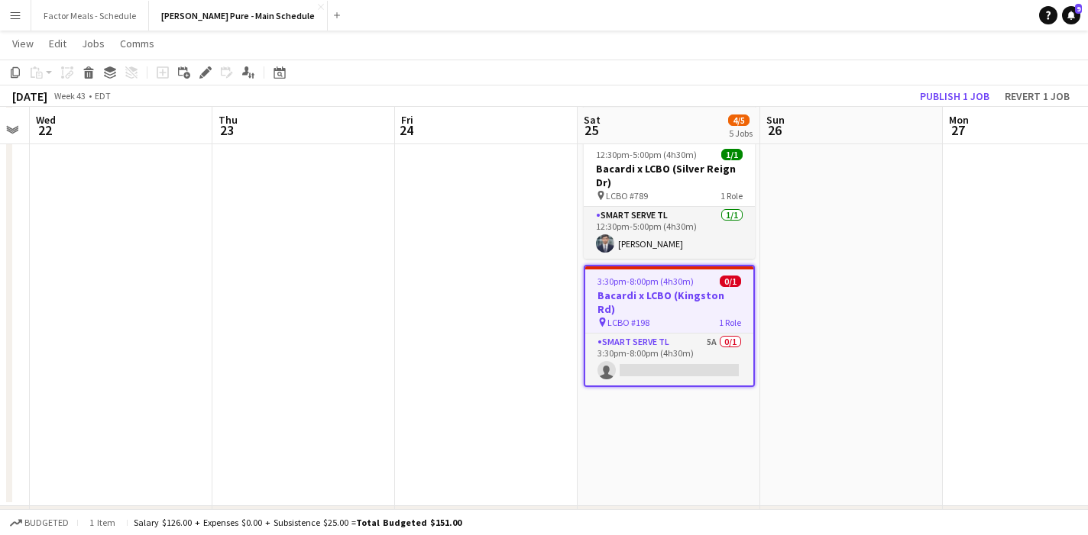
click at [824, 307] on app-date-cell at bounding box center [851, 129] width 183 height 753
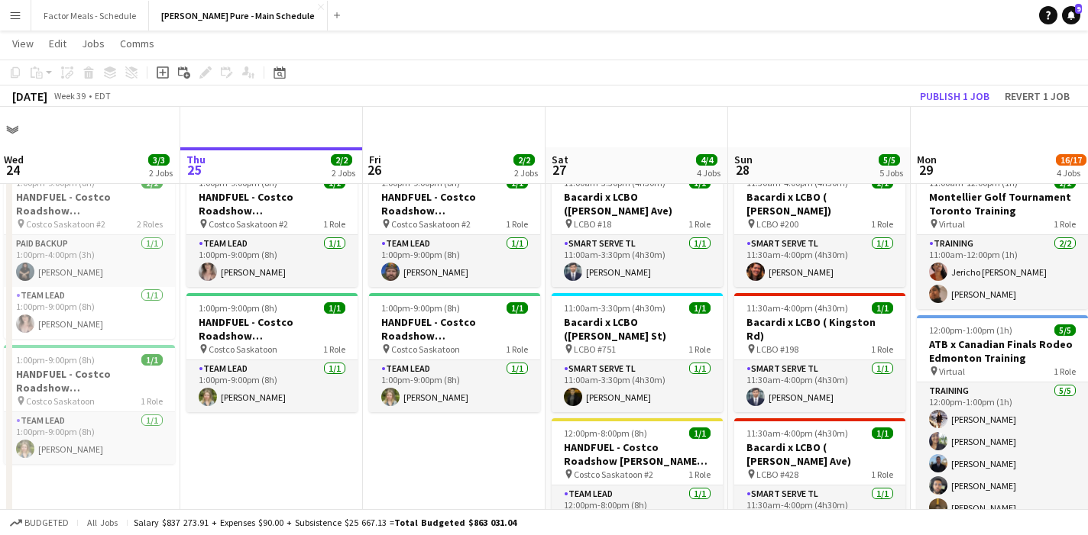
scroll to position [0, 0]
